Goal: Task Accomplishment & Management: Complete application form

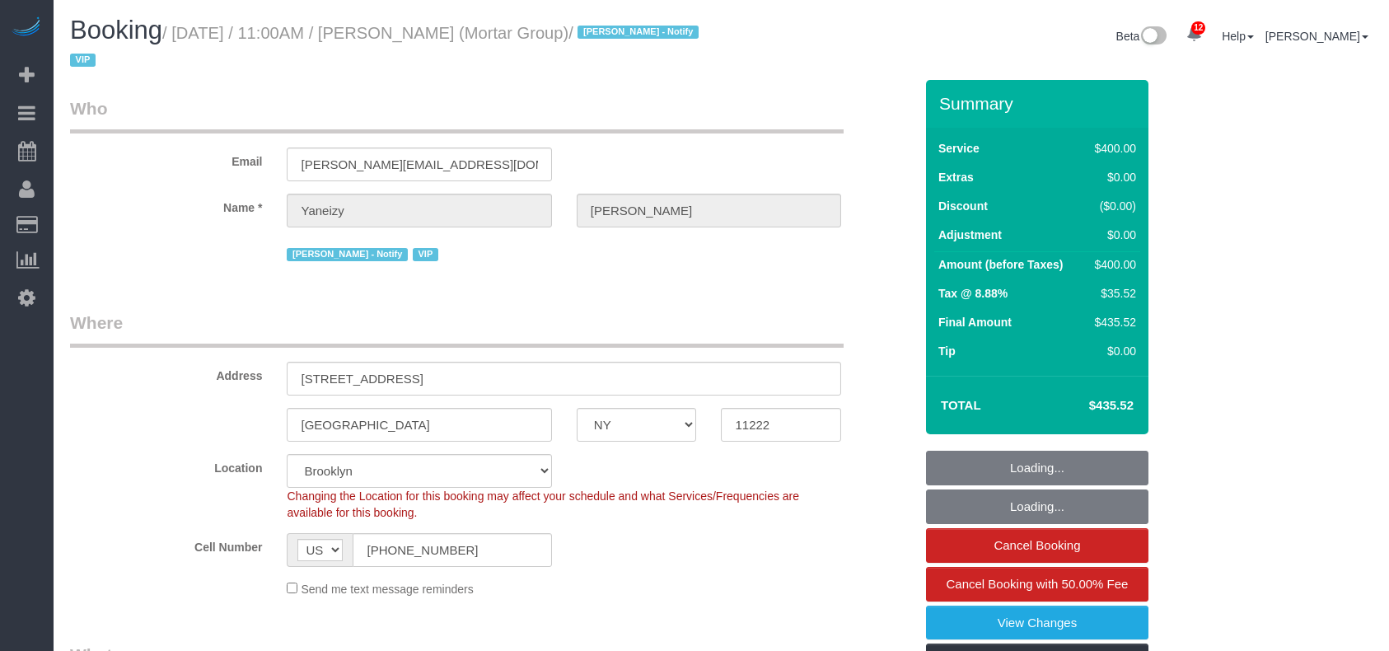
select select "NY"
select select "number:89"
select select "number:90"
select select "number:15"
select select "number:5"
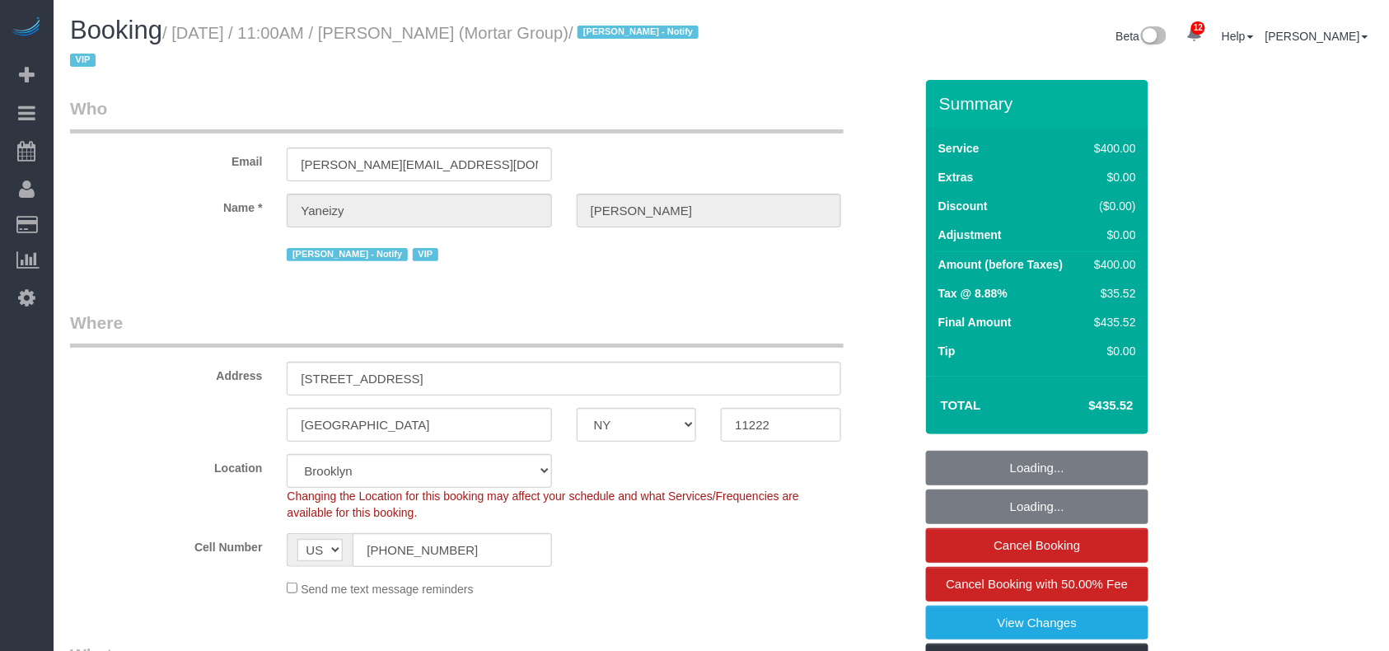
select select "object:1376"
select select "string:stripe-pm_1RxZJL4VGloSiKo7iUGHdhnx"
select select "150"
select select "spot1"
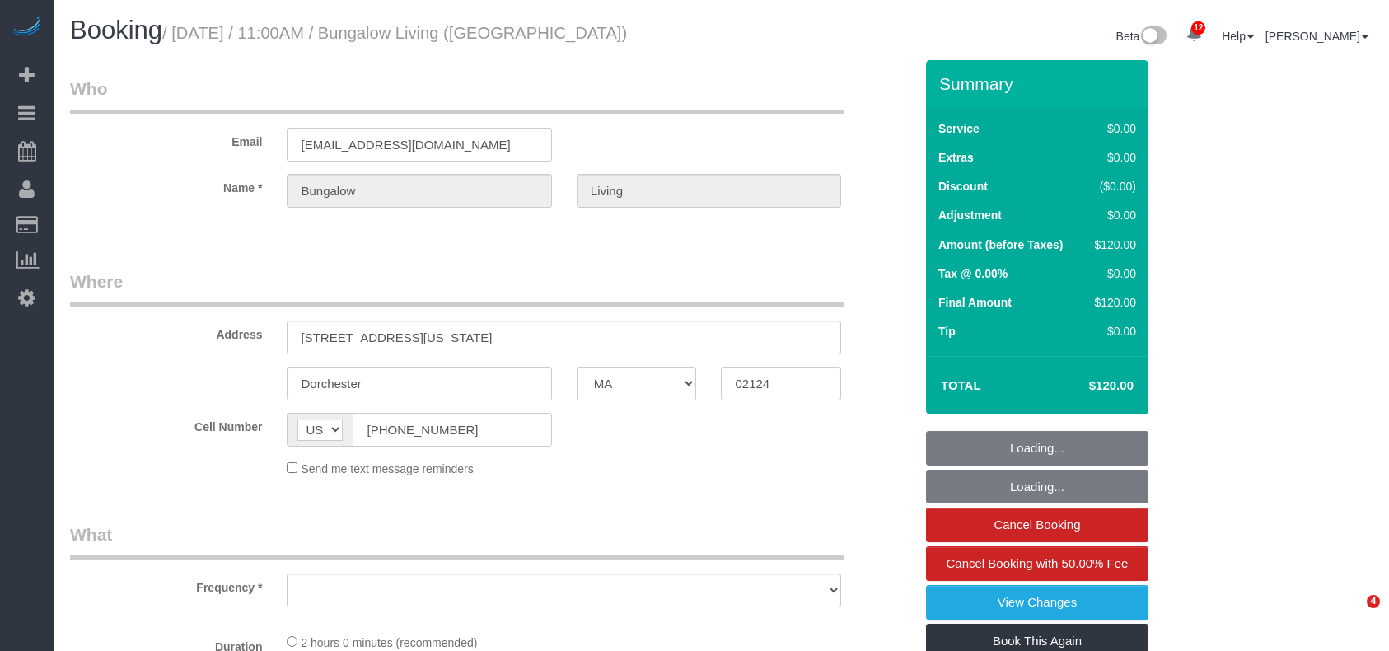
select select "MA"
select select "object:707"
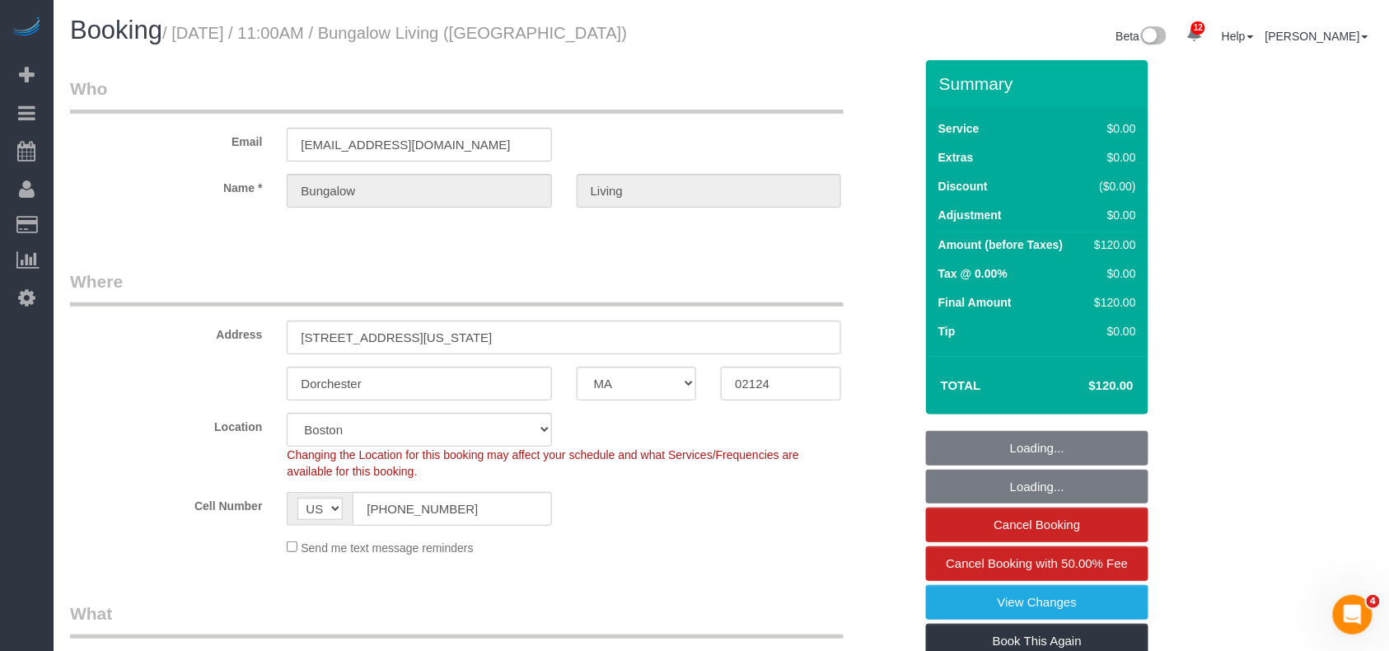
select select "number:89"
select select "number:90"
select select "number:15"
select select "number:7"
select select "spot1"
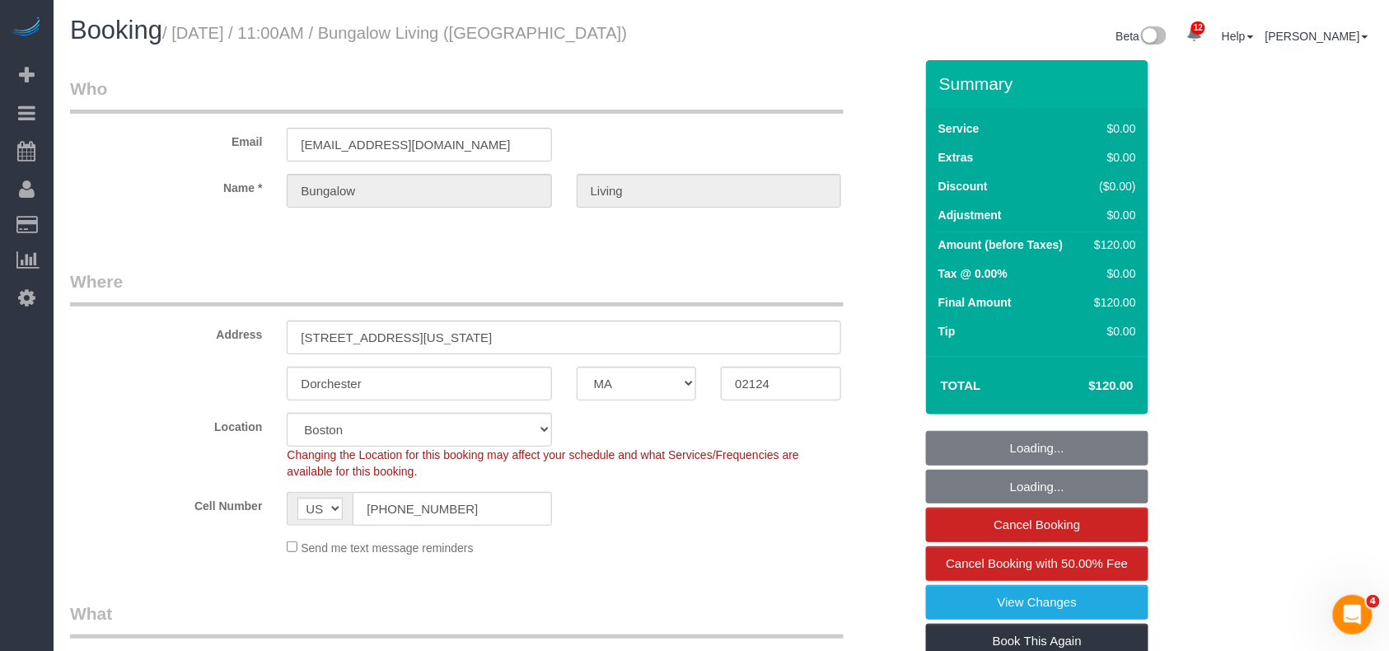
select select "object:1013"
drag, startPoint x: 585, startPoint y: 33, endPoint x: 216, endPoint y: 99, distance: 374.9
click at [180, 36] on h1 "Booking / August 20, 2025 / 11:00AM / Bungalow Living (Boston)" at bounding box center [389, 30] width 639 height 28
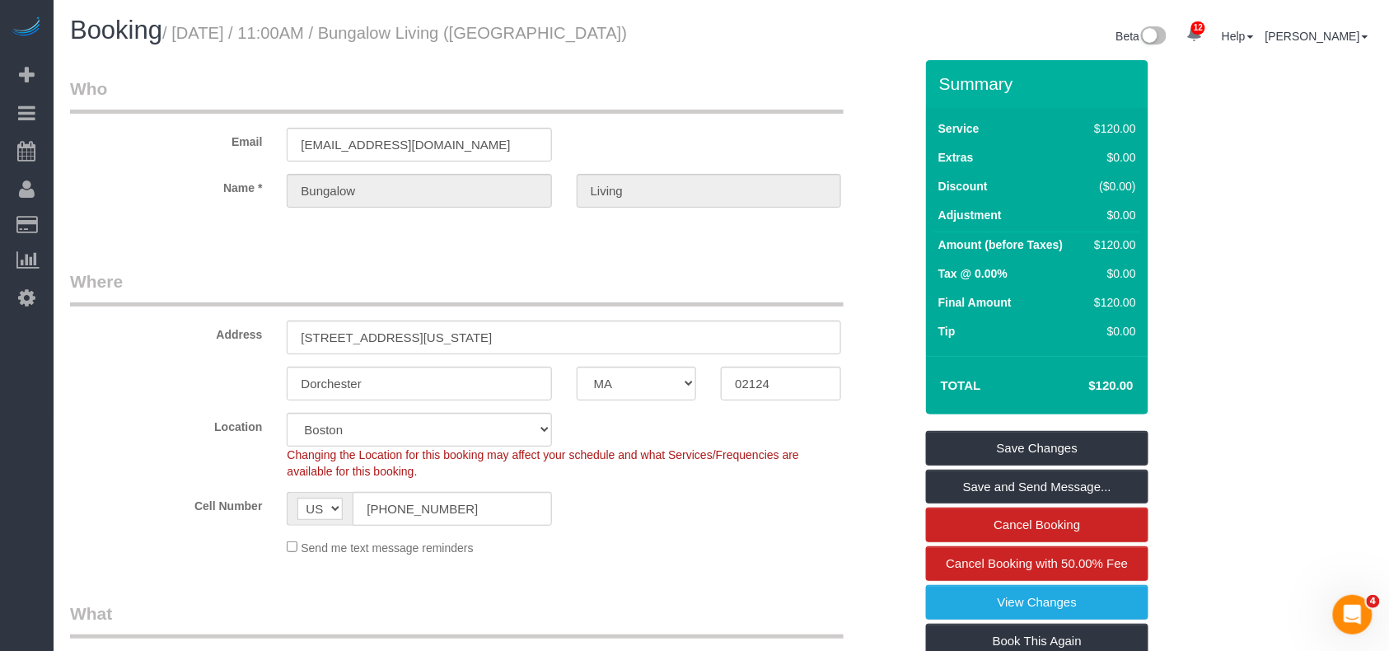
drag, startPoint x: 138, startPoint y: 426, endPoint x: 465, endPoint y: 242, distance: 375.1
click at [138, 426] on link "Time Tracking Logs" at bounding box center [157, 428] width 206 height 33
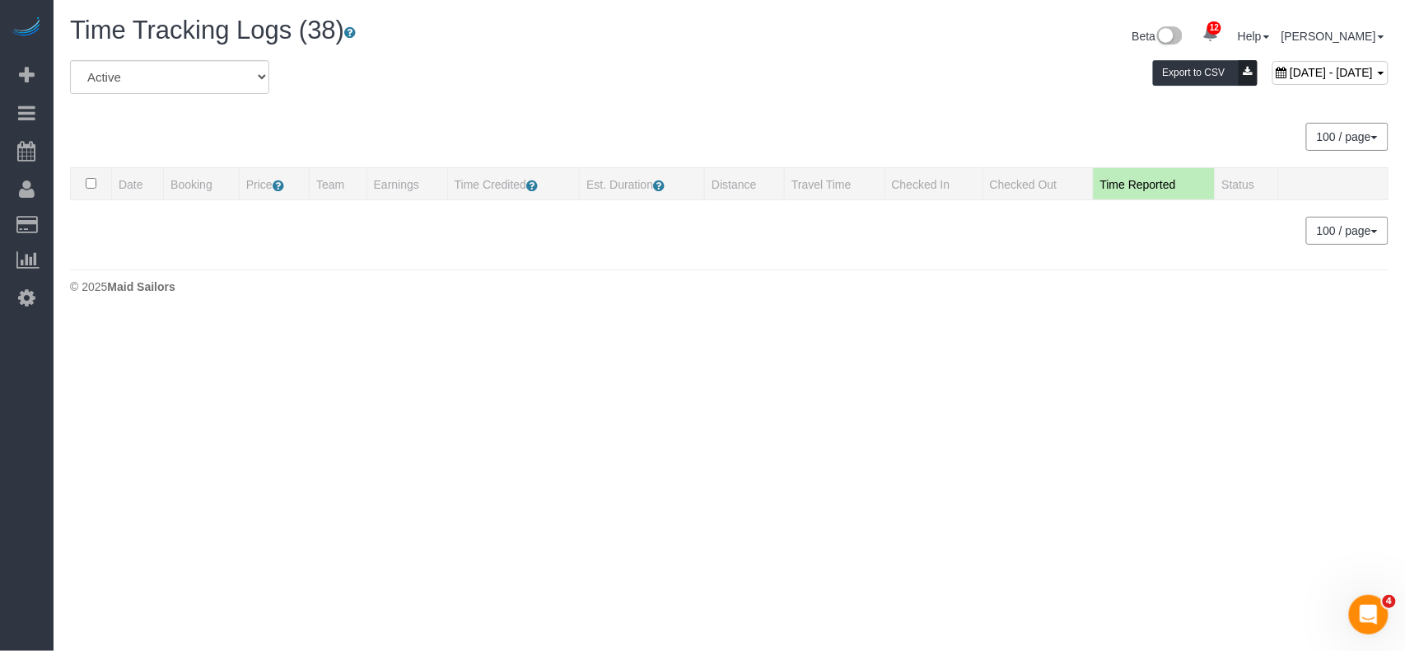
click at [527, 102] on div "All Active Archived August 20, 2025 - August 20, 2025 Export to CSV" at bounding box center [729, 83] width 1343 height 46
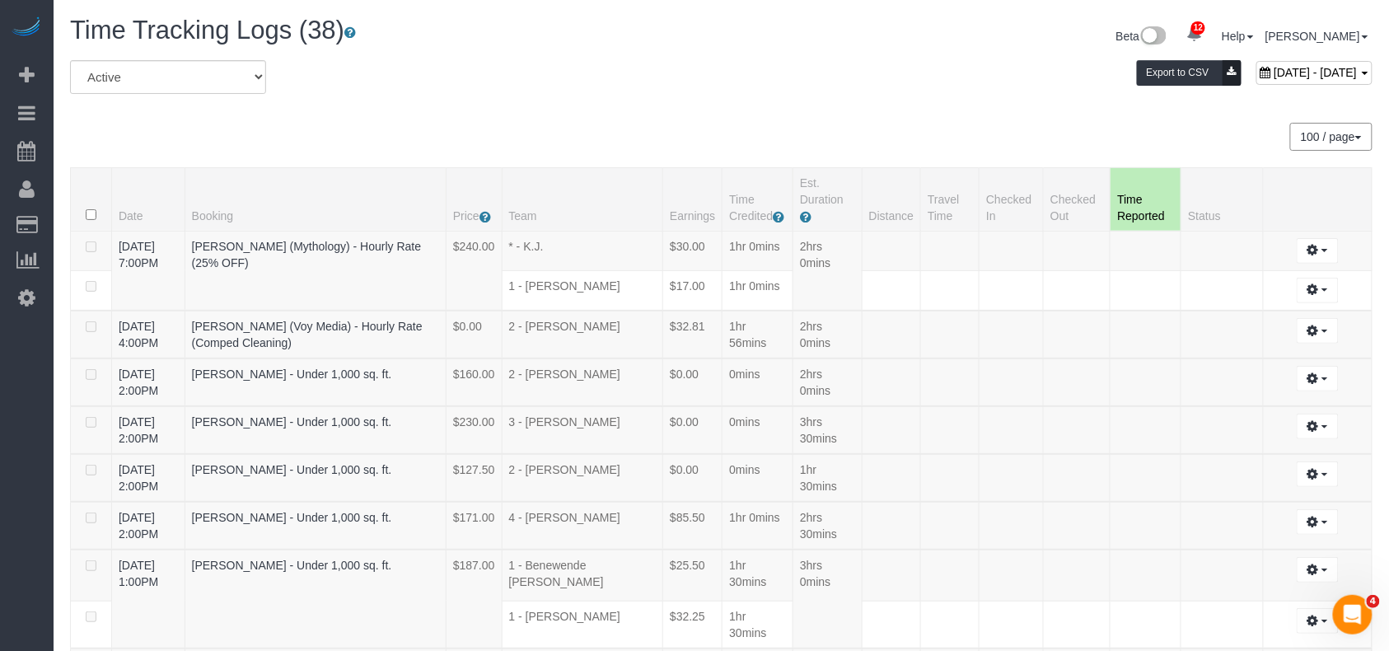
scroll to position [367, 0]
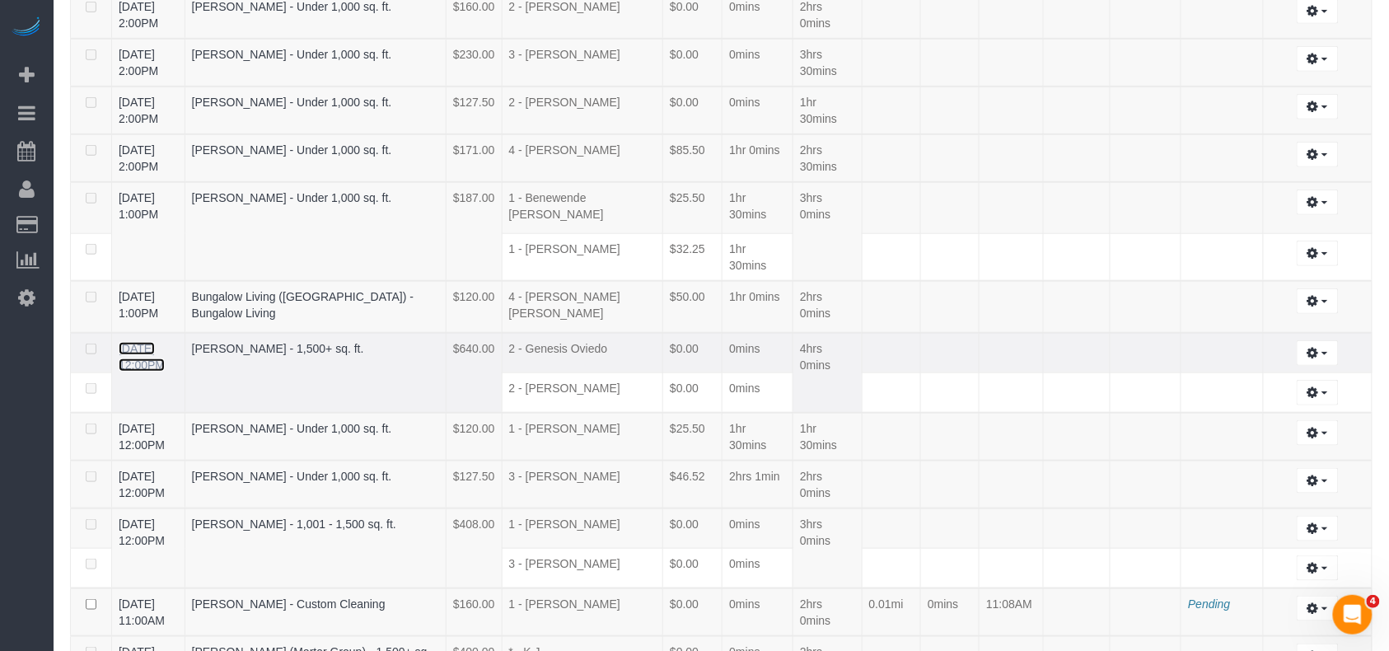
click at [156, 342] on link "08/20/2025 12:00PM" at bounding box center [142, 357] width 46 height 30
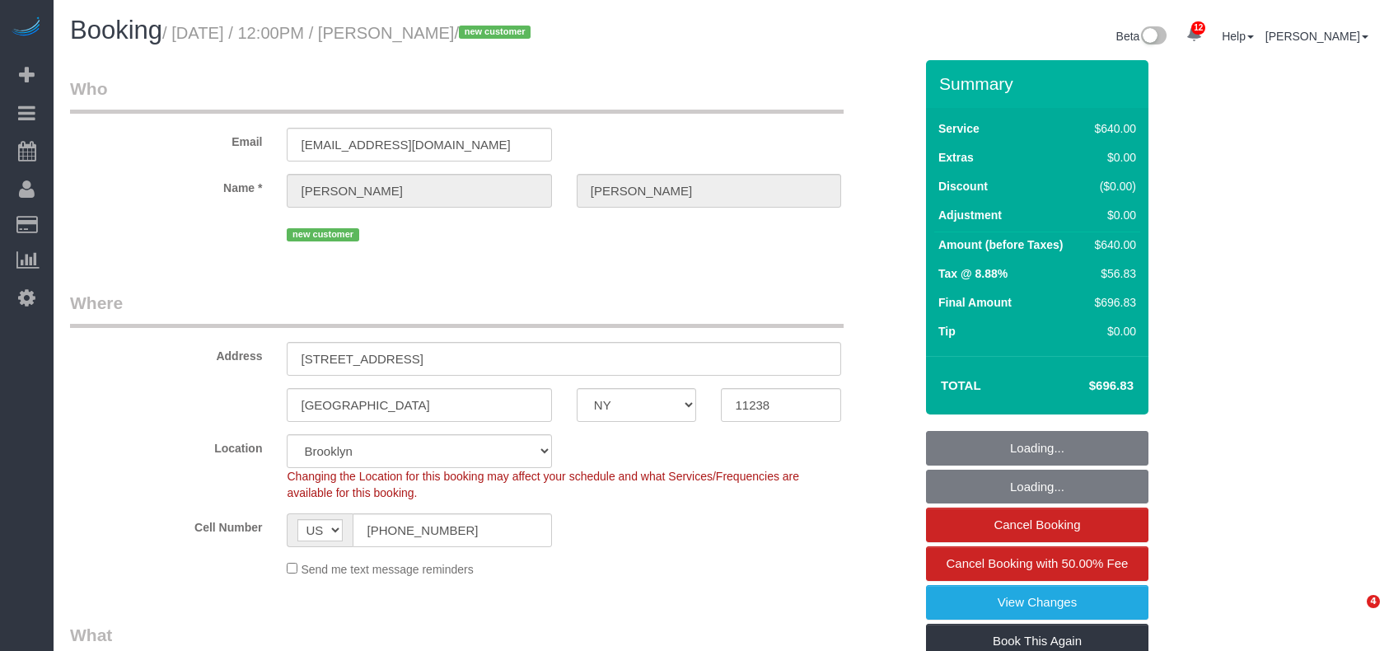
select select "NY"
select select "number:58"
select select "number:75"
select select "number:15"
select select "number:5"
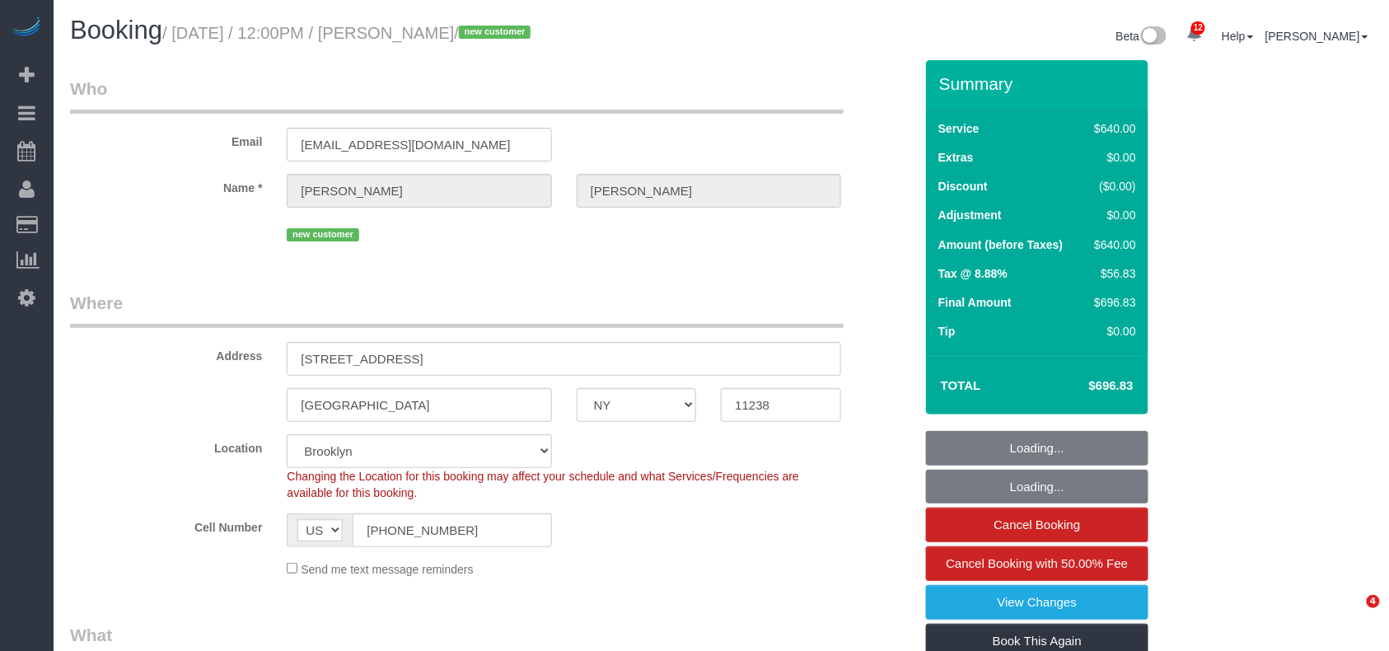
select select "object:1378"
select select "string:stripe-pm_1RxuW84VGloSiKo7KBIWeOck"
select select "240"
select select "spot1"
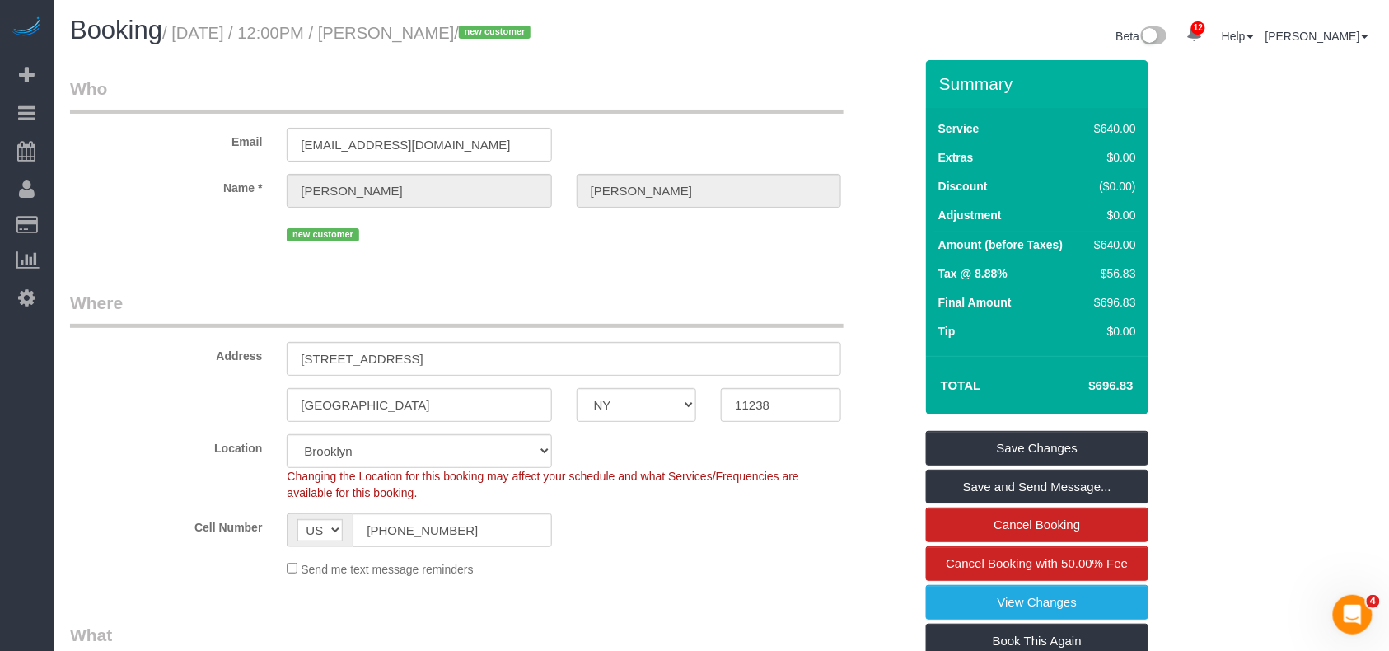
drag, startPoint x: 499, startPoint y: 34, endPoint x: 180, endPoint y: 31, distance: 319.6
click at [180, 31] on small "/ August 20, 2025 / 12:00PM / Laura Woods / new customer" at bounding box center [348, 33] width 373 height 18
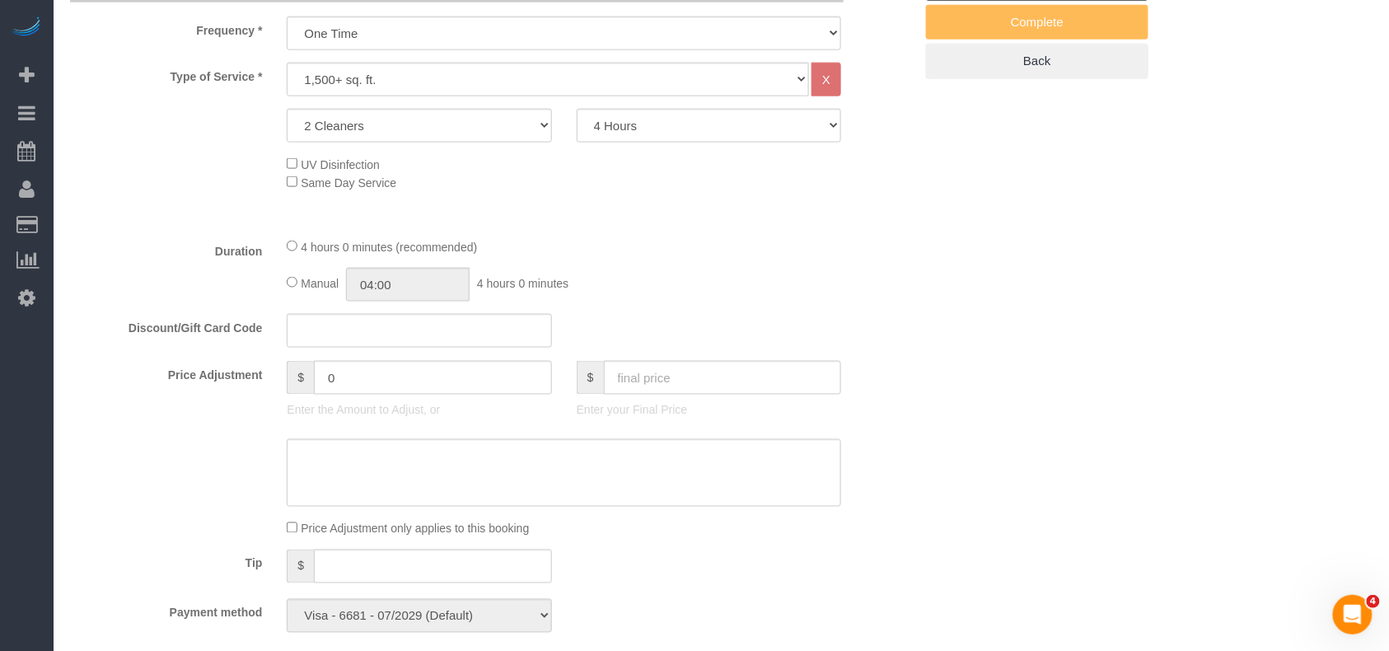
scroll to position [659, 0]
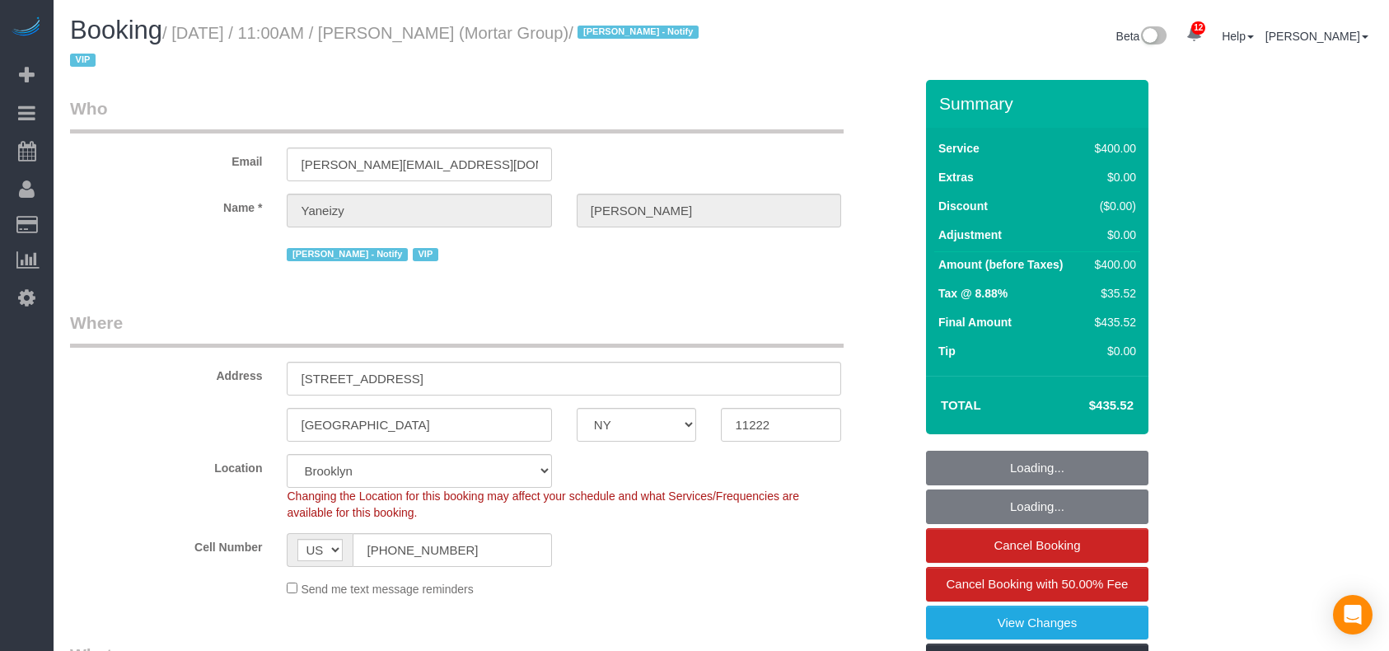
select select "NY"
select select "150"
select select "string:stripe-pm_1RxZJL4VGloSiKo7iUGHdhnx"
select select "number:89"
select select "number:90"
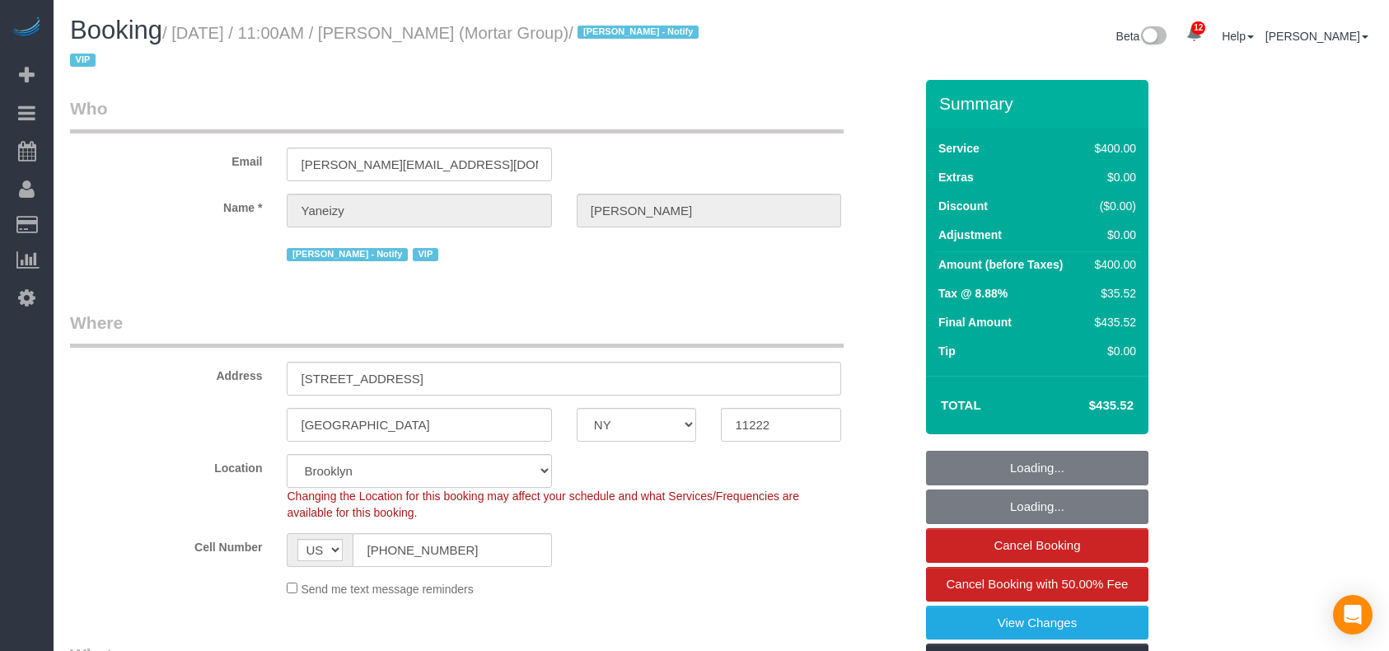
select select "number:15"
select select "number:5"
select select "spot42"
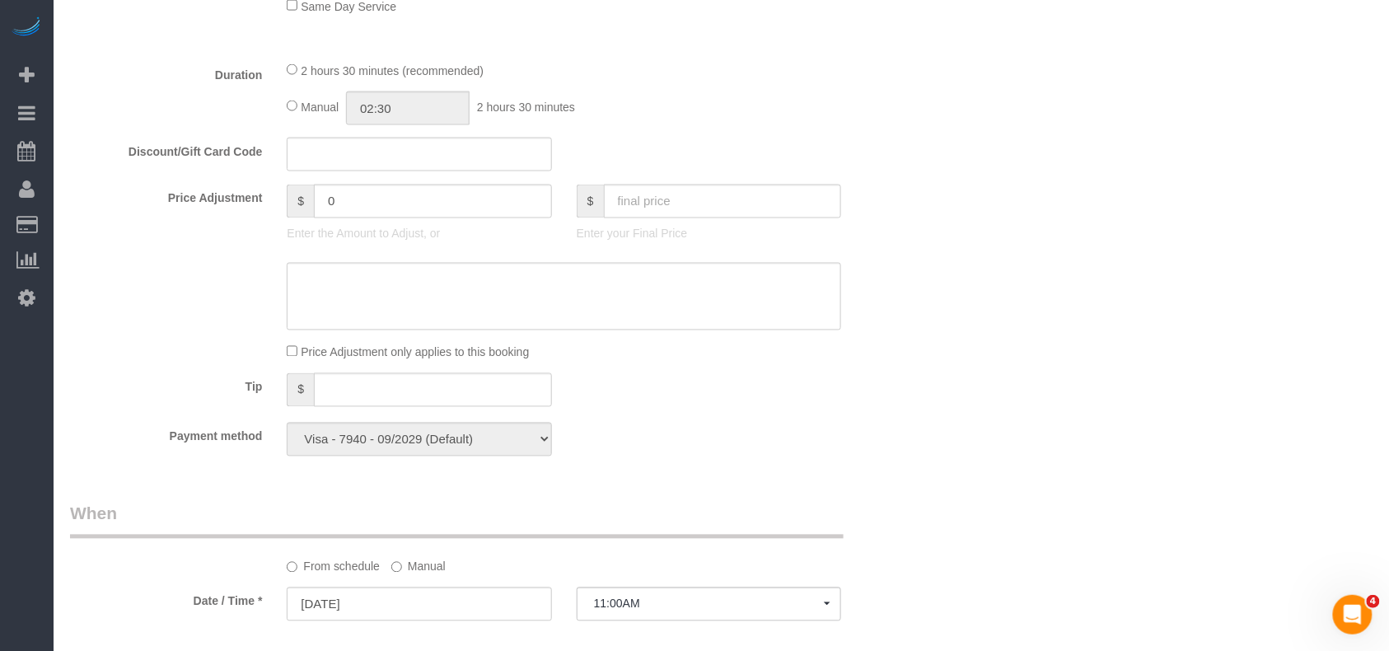
scroll to position [789, 0]
